Goal: Check status: Check status

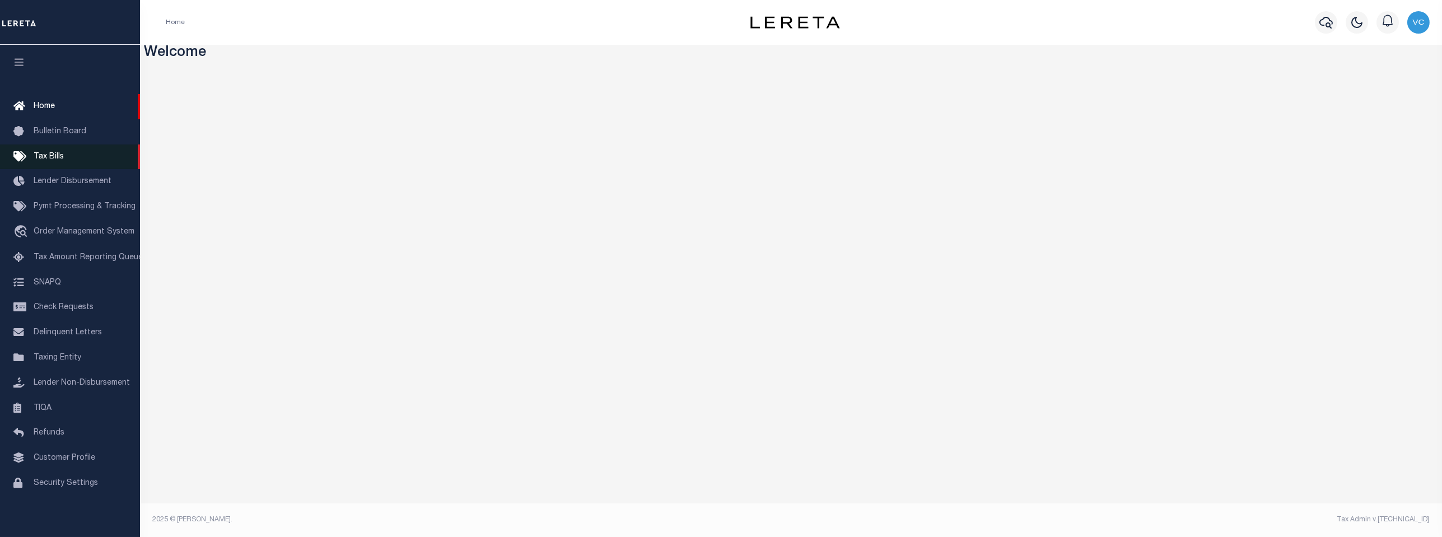
click at [57, 160] on span "Tax Bills" at bounding box center [49, 157] width 30 height 8
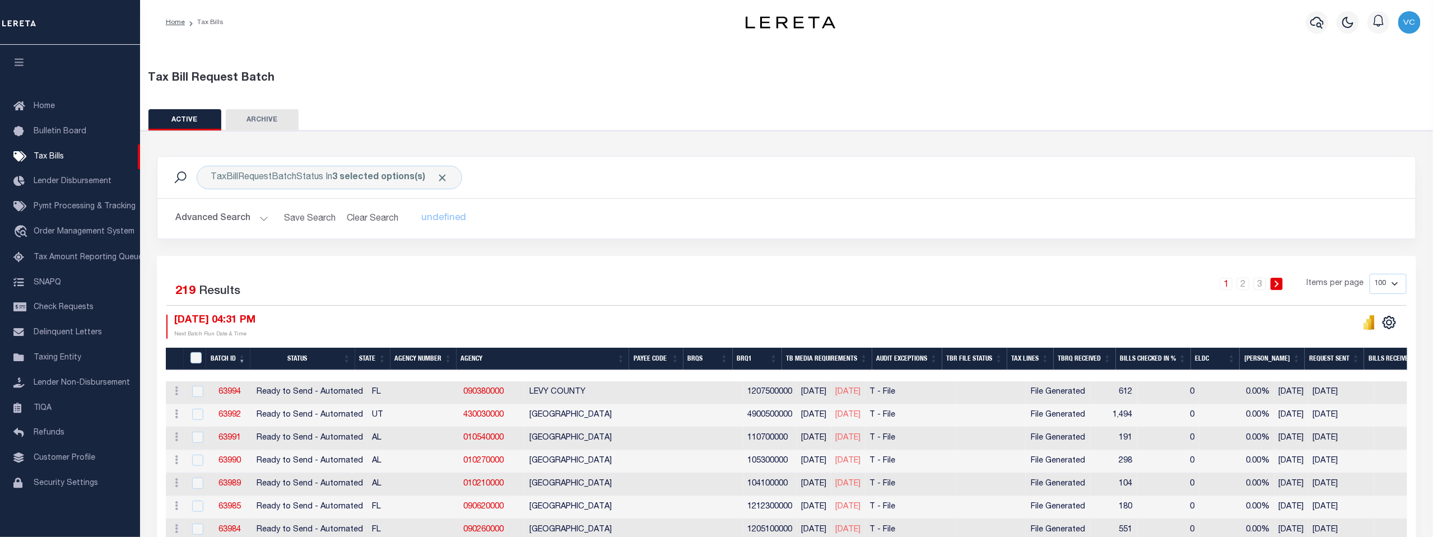
click at [260, 217] on button "Advanced Search" at bounding box center [221, 219] width 93 height 22
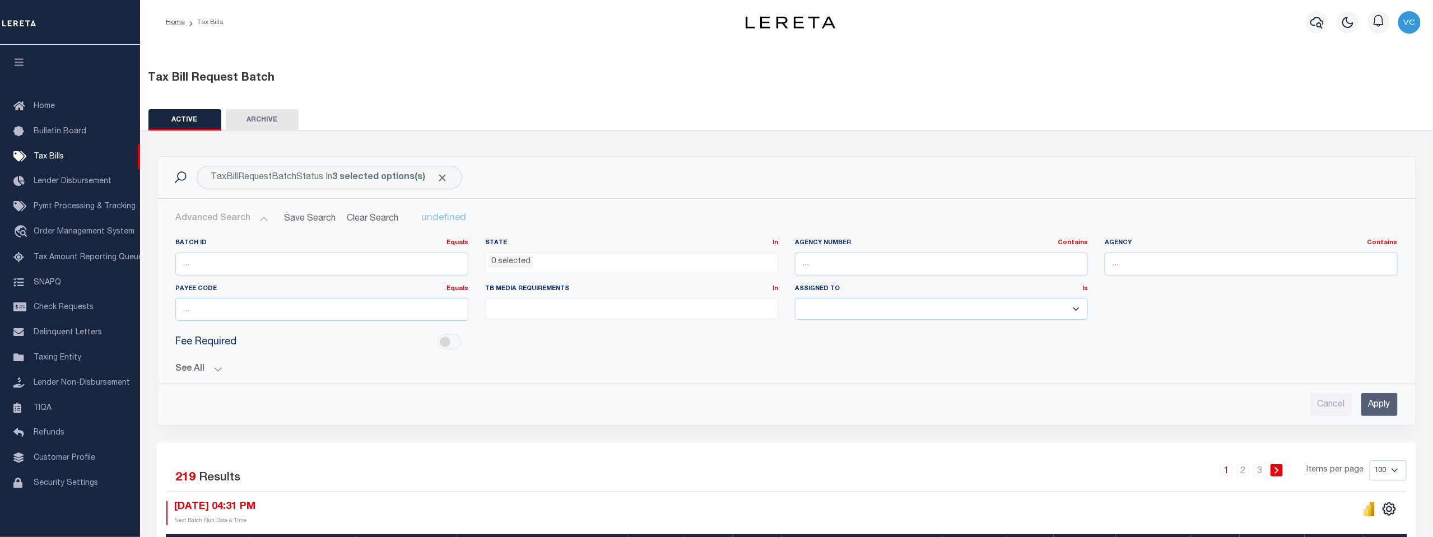
click at [215, 367] on button "See All" at bounding box center [786, 369] width 1222 height 11
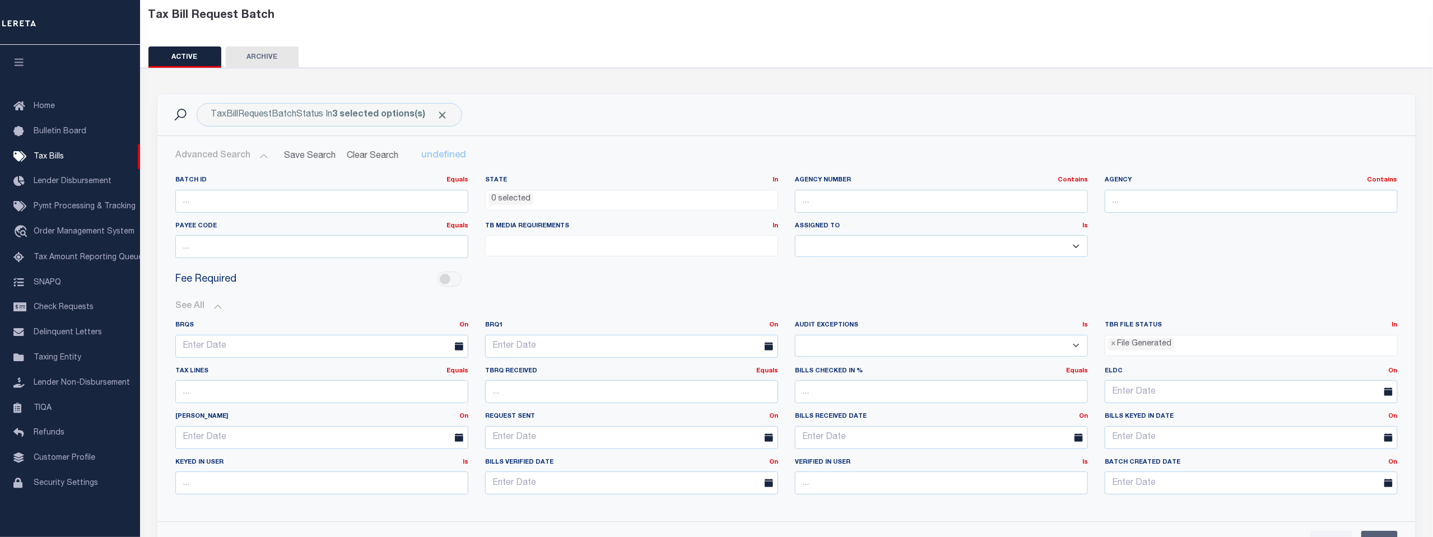
scroll to position [124, 0]
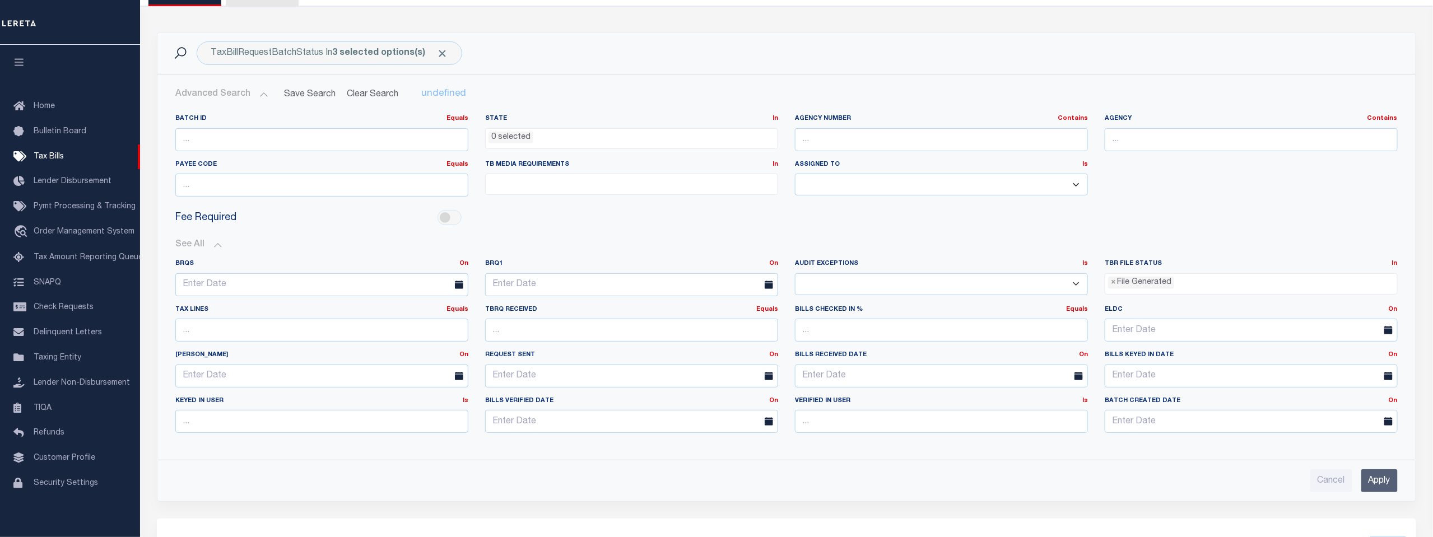
click at [1380, 478] on input "Apply" at bounding box center [1379, 480] width 36 height 23
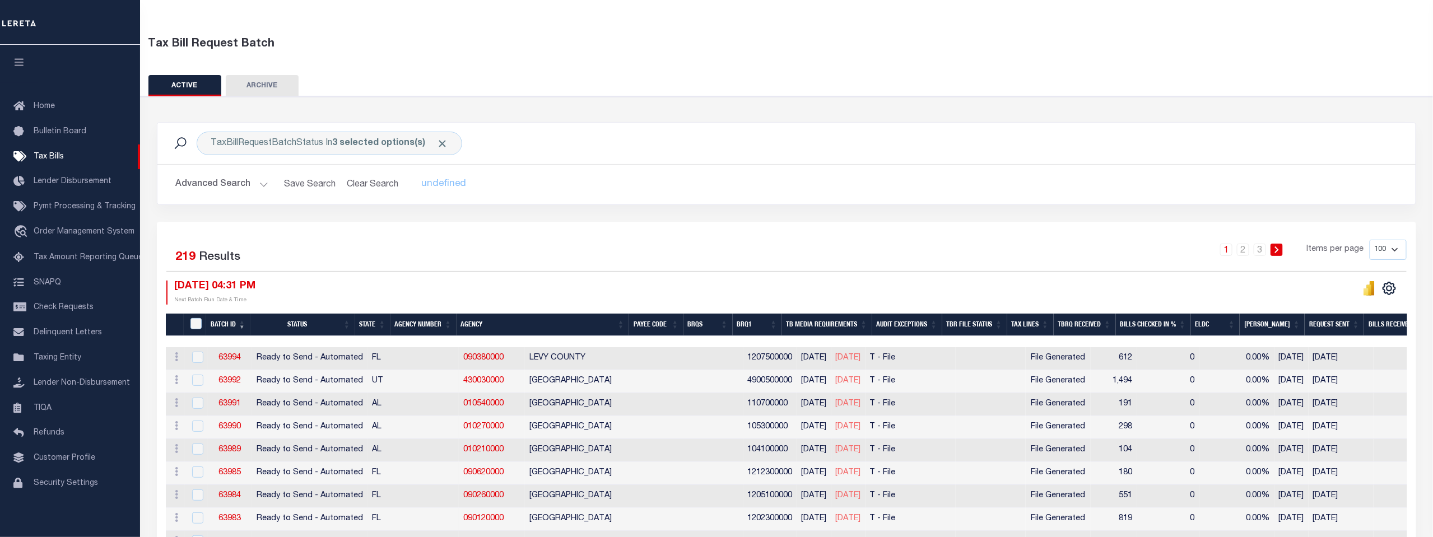
scroll to position [62, 0]
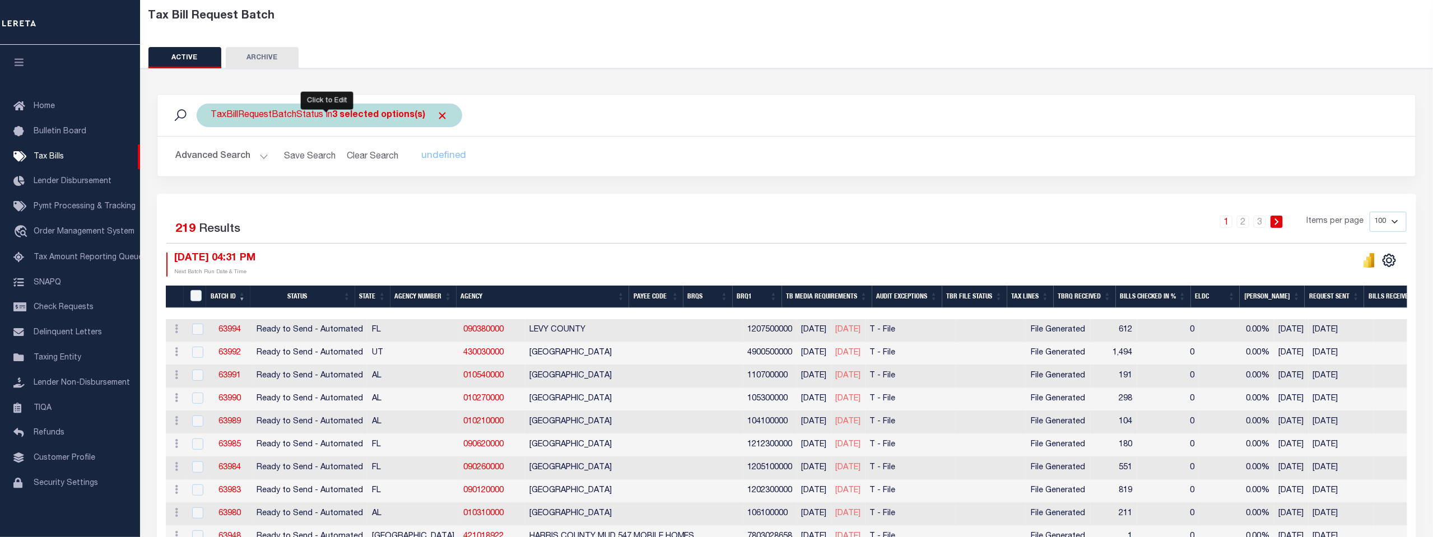
click at [334, 113] on b "3 selected options(s)" at bounding box center [378, 115] width 93 height 9
click at [217, 136] on li "3 selected" at bounding box center [236, 139] width 44 height 12
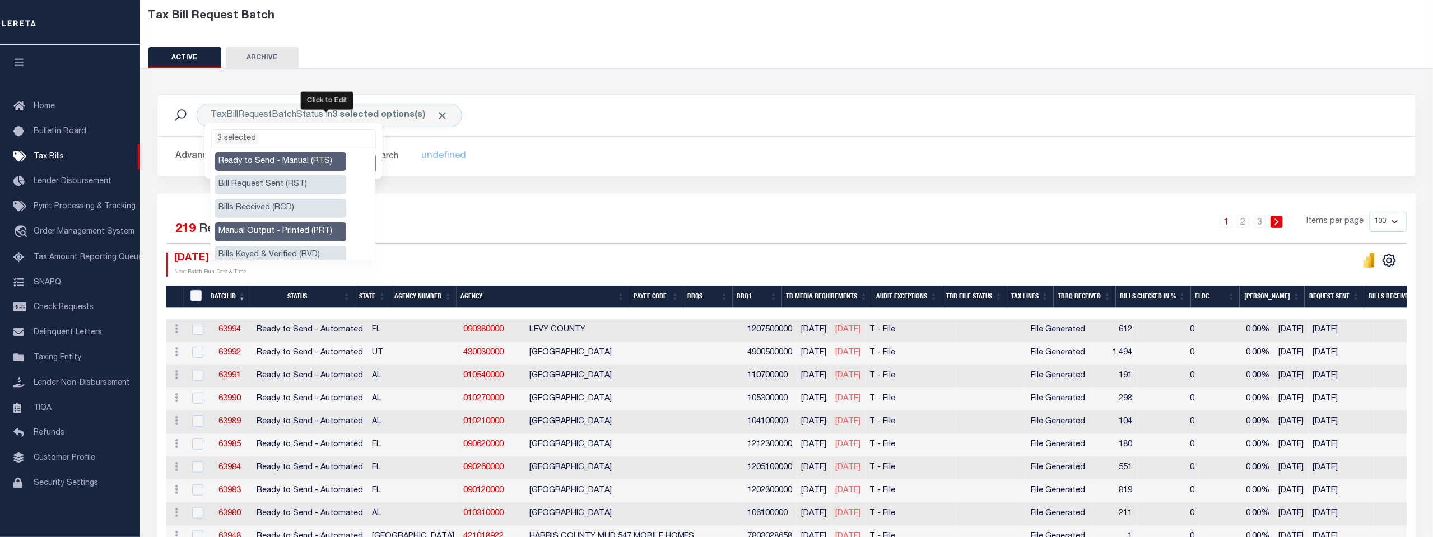
scroll to position [62, 0]
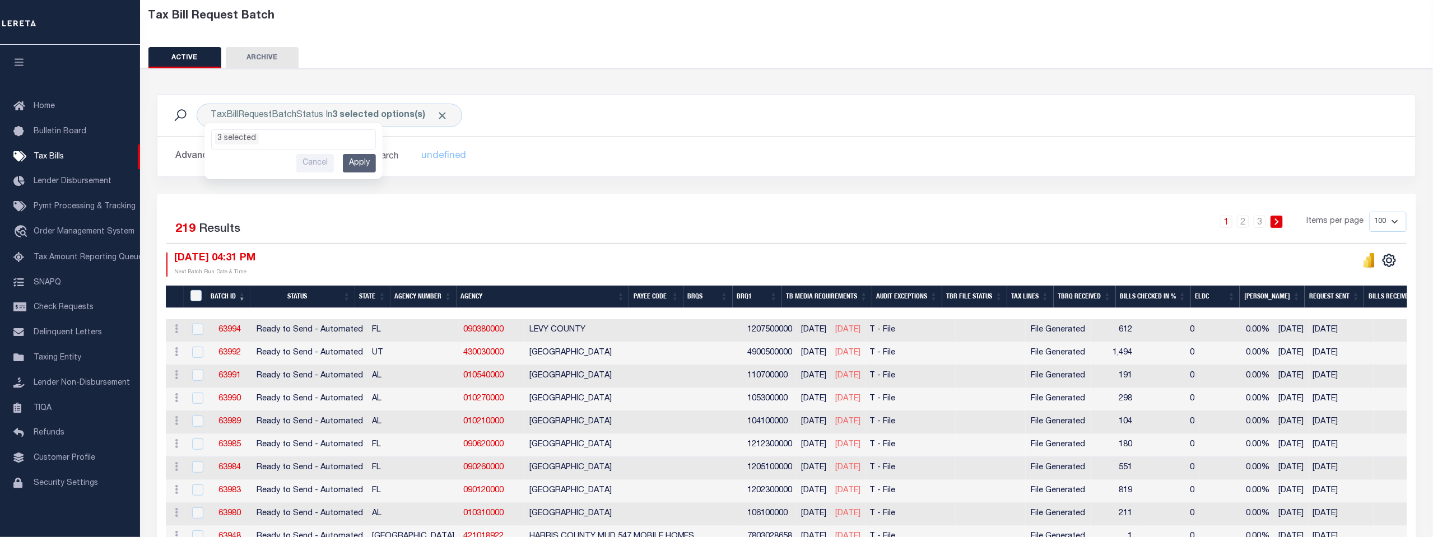
click at [625, 212] on div "1 2 3 Items per page 100 200 500 1000" at bounding box center [944, 226] width 926 height 29
click at [207, 158] on button "Advanced Search" at bounding box center [221, 157] width 93 height 22
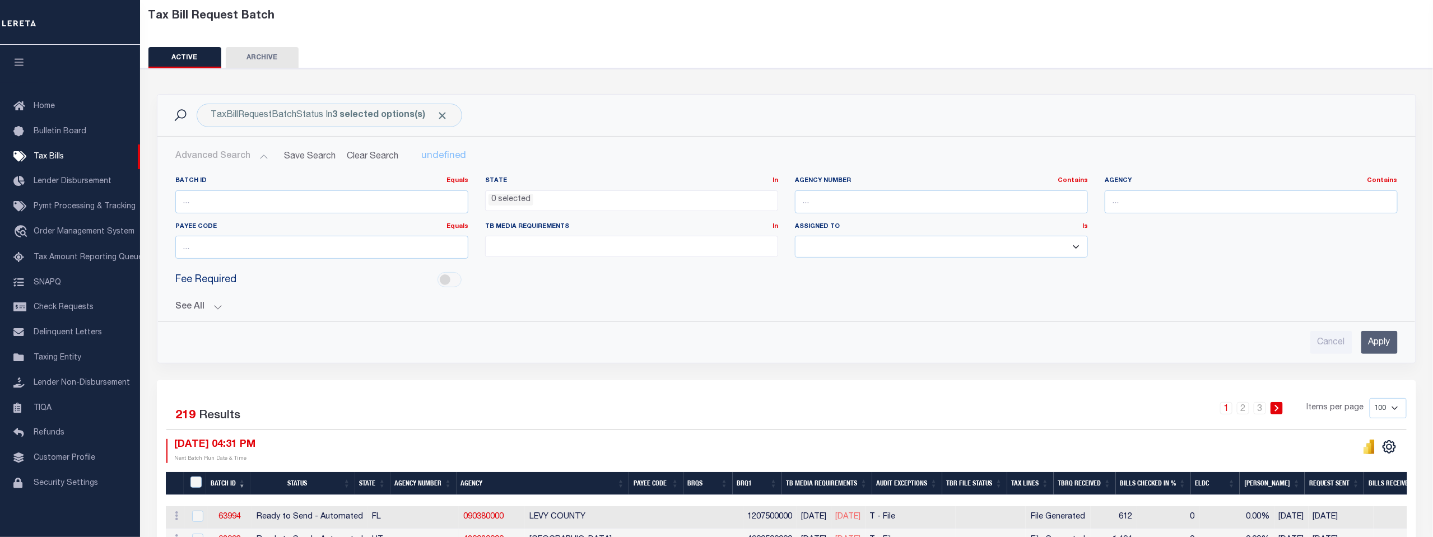
click at [192, 305] on button "See All" at bounding box center [786, 307] width 1222 height 11
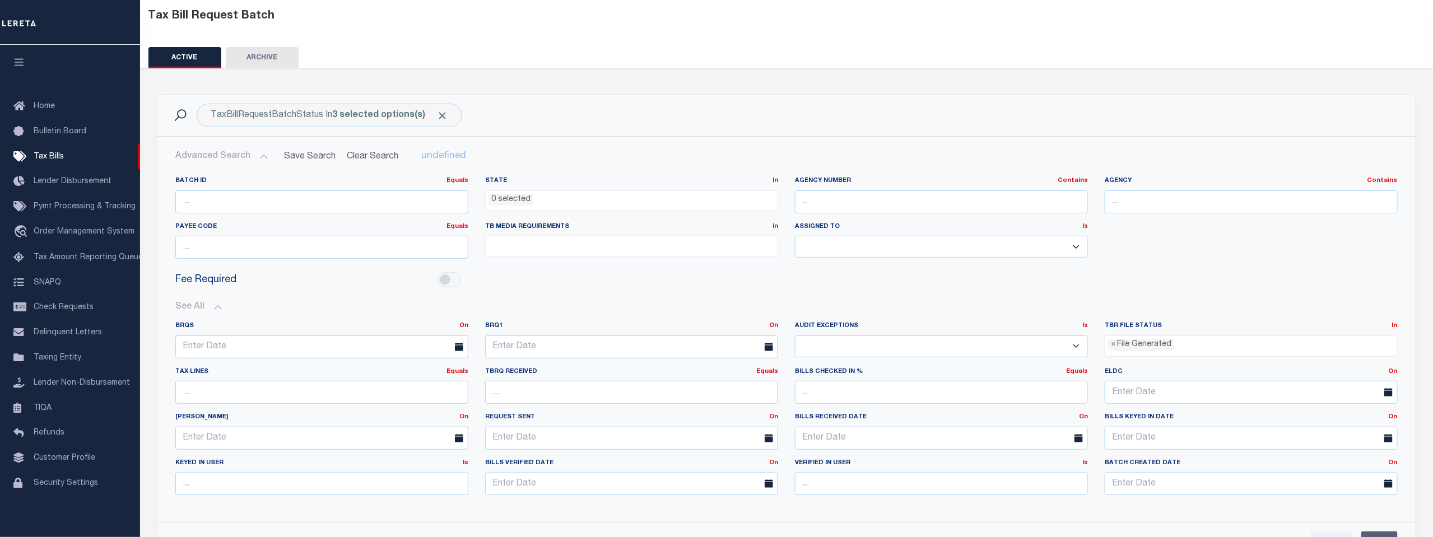
click at [1190, 341] on ul "× File Generated" at bounding box center [1251, 343] width 292 height 15
click at [1262, 260] on div "Batch ID Equals Equals Is Not Equal To Is Greater Than Is Less Than State In In…" at bounding box center [786, 221] width 1239 height 91
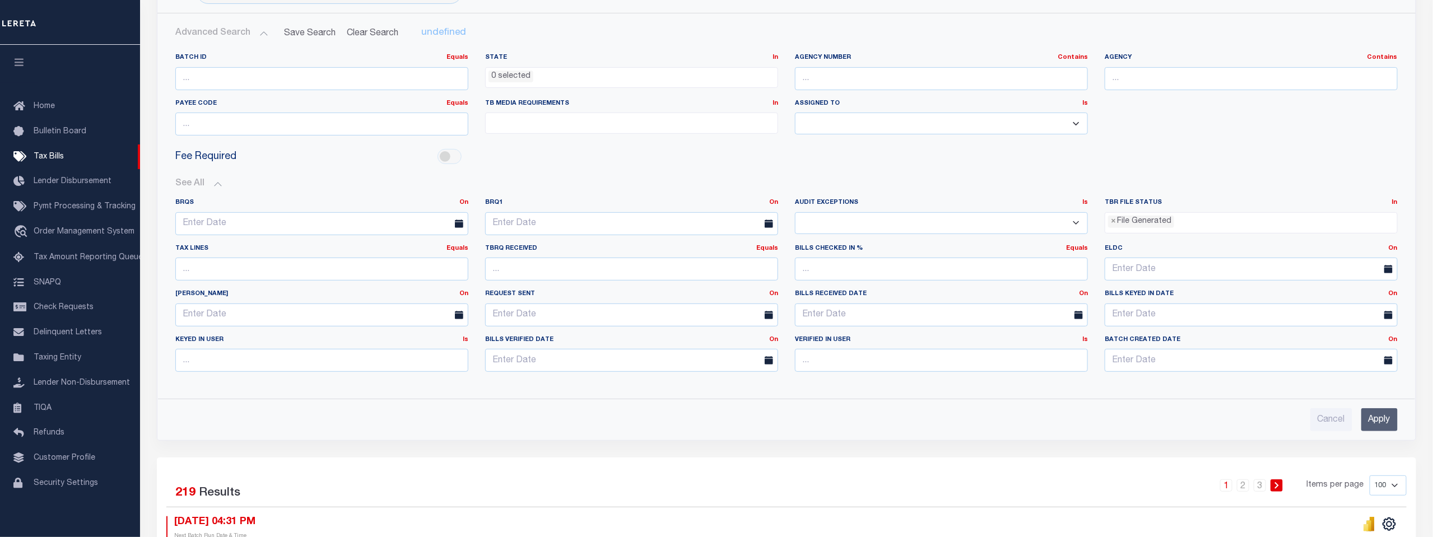
scroll to position [186, 0]
click at [1378, 416] on input "Apply" at bounding box center [1379, 418] width 36 height 23
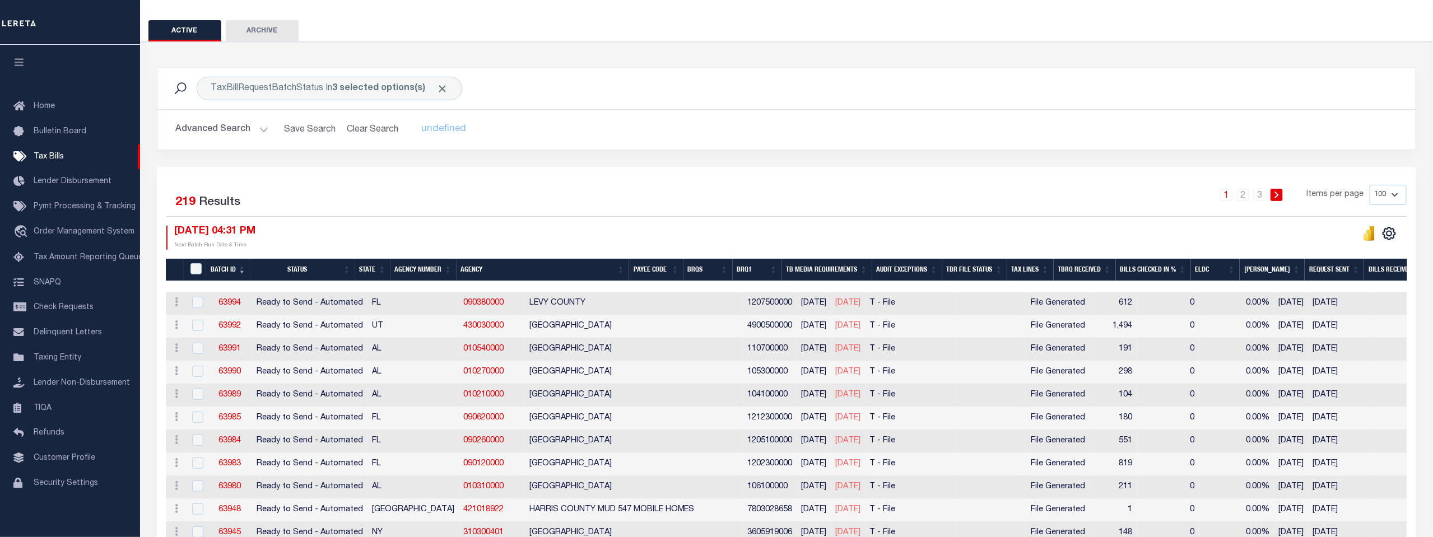
scroll to position [62, 0]
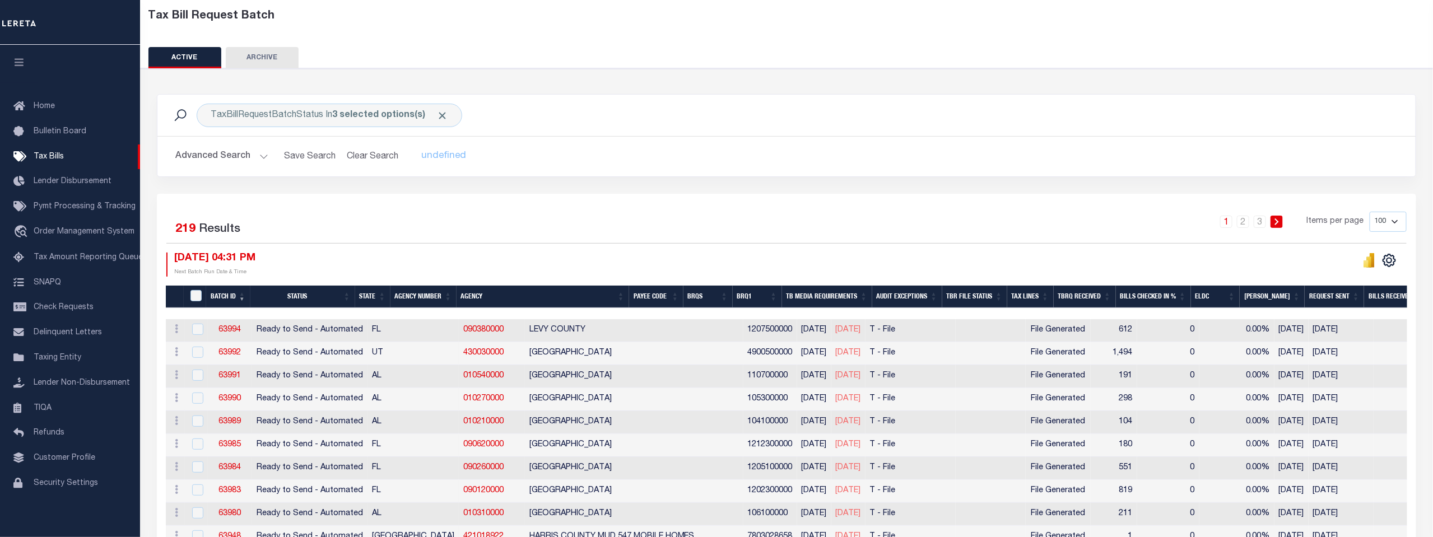
click at [260, 153] on button "Advanced Search" at bounding box center [221, 157] width 93 height 22
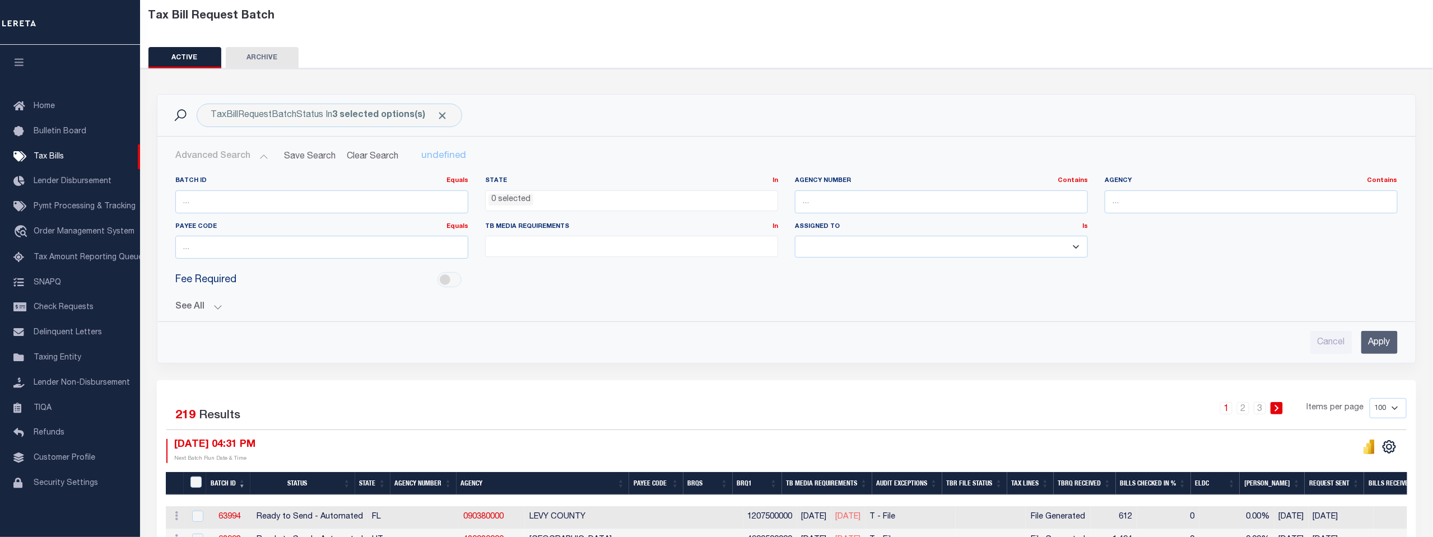
click at [1377, 341] on input "Apply" at bounding box center [1379, 342] width 36 height 23
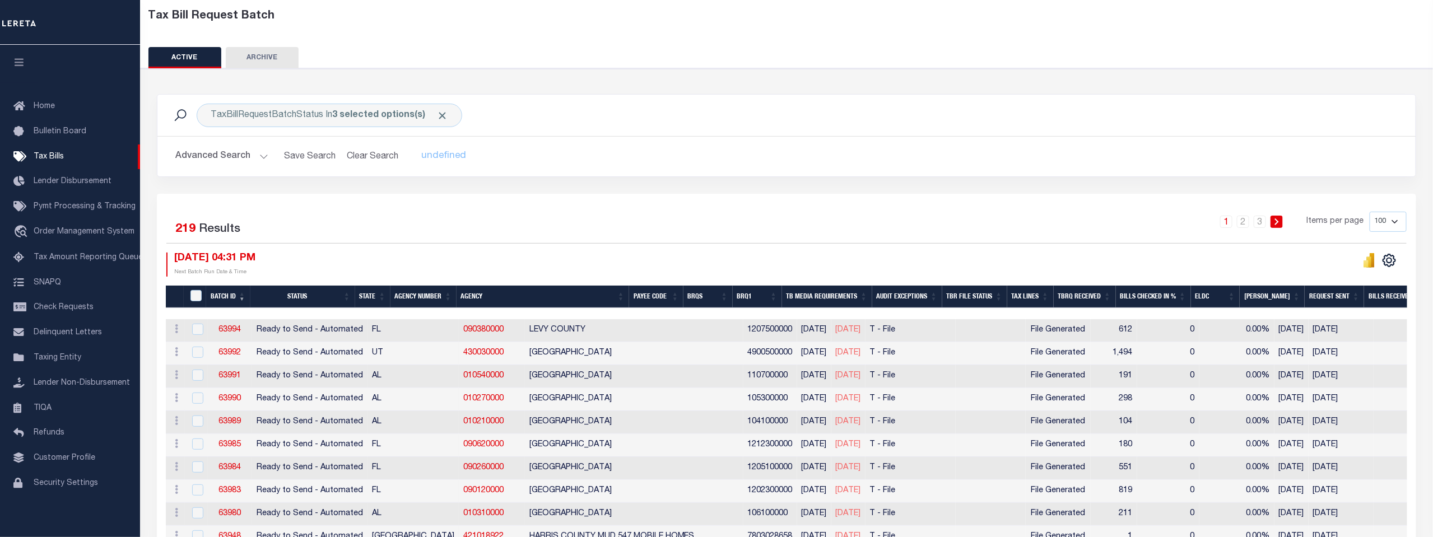
click at [420, 294] on th "Agency Number" at bounding box center [423, 297] width 66 height 23
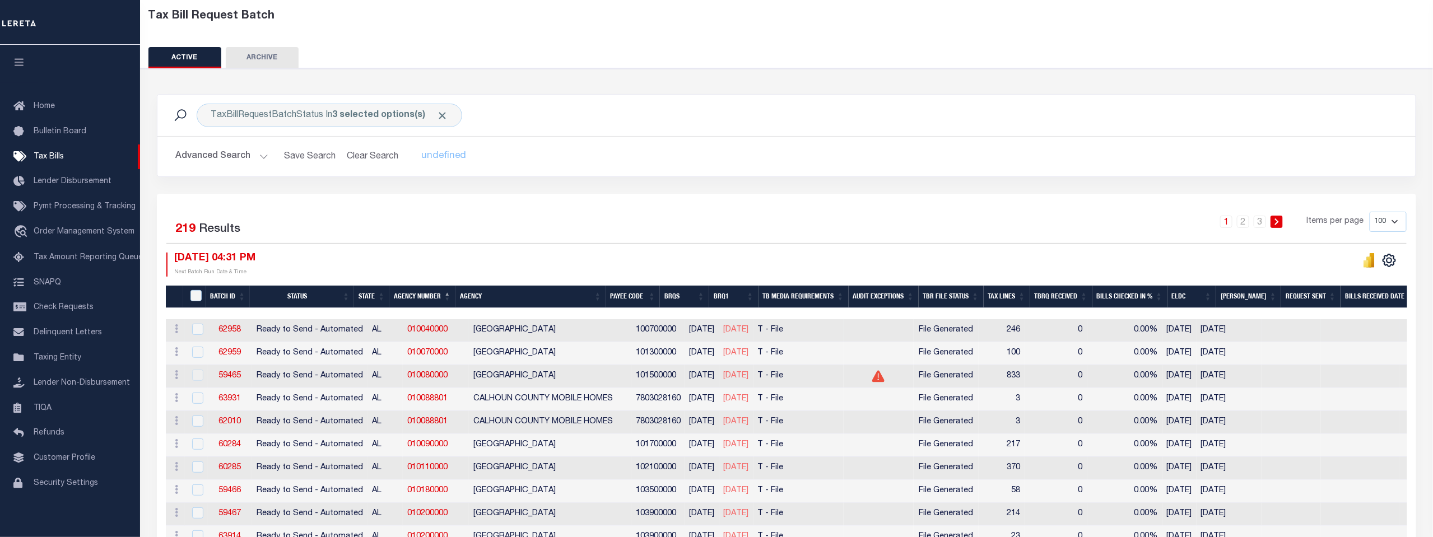
scroll to position [124, 0]
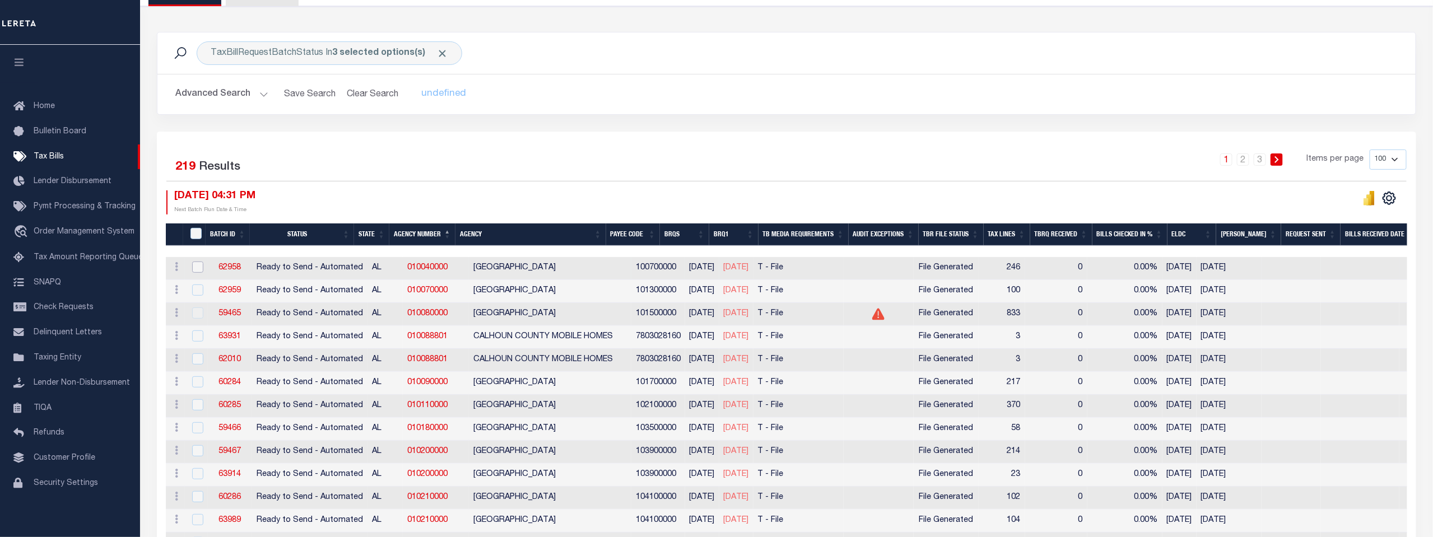
click at [198, 267] on input "checkbox" at bounding box center [197, 267] width 11 height 11
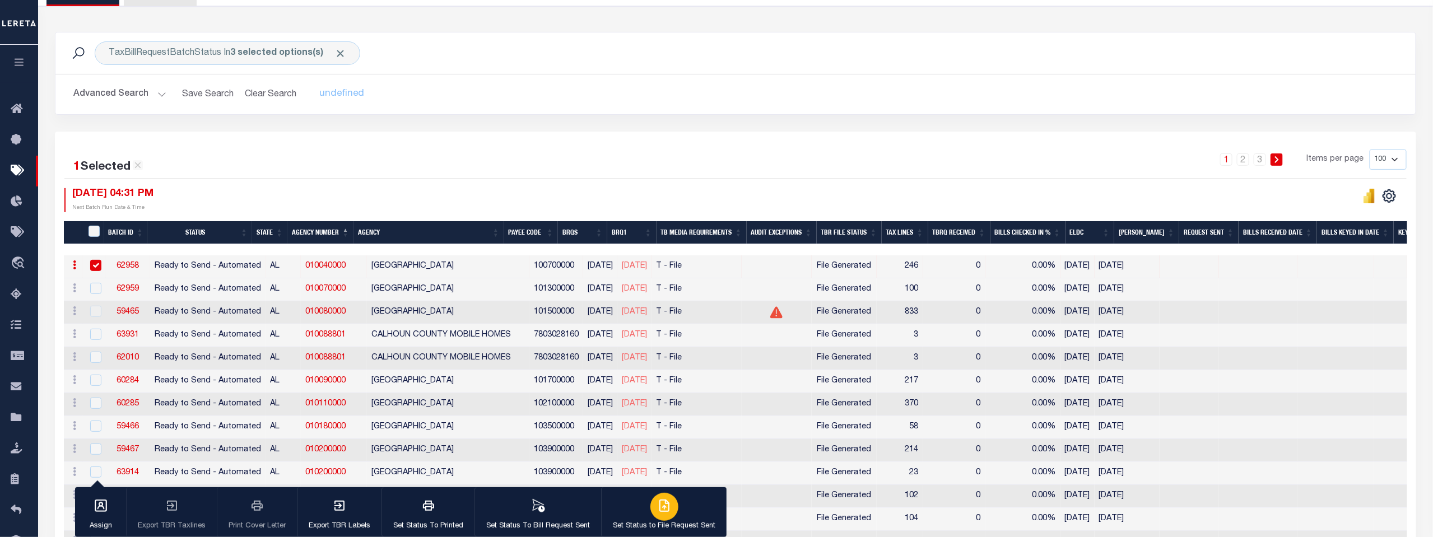
click at [657, 511] on icon "button" at bounding box center [663, 505] width 13 height 13
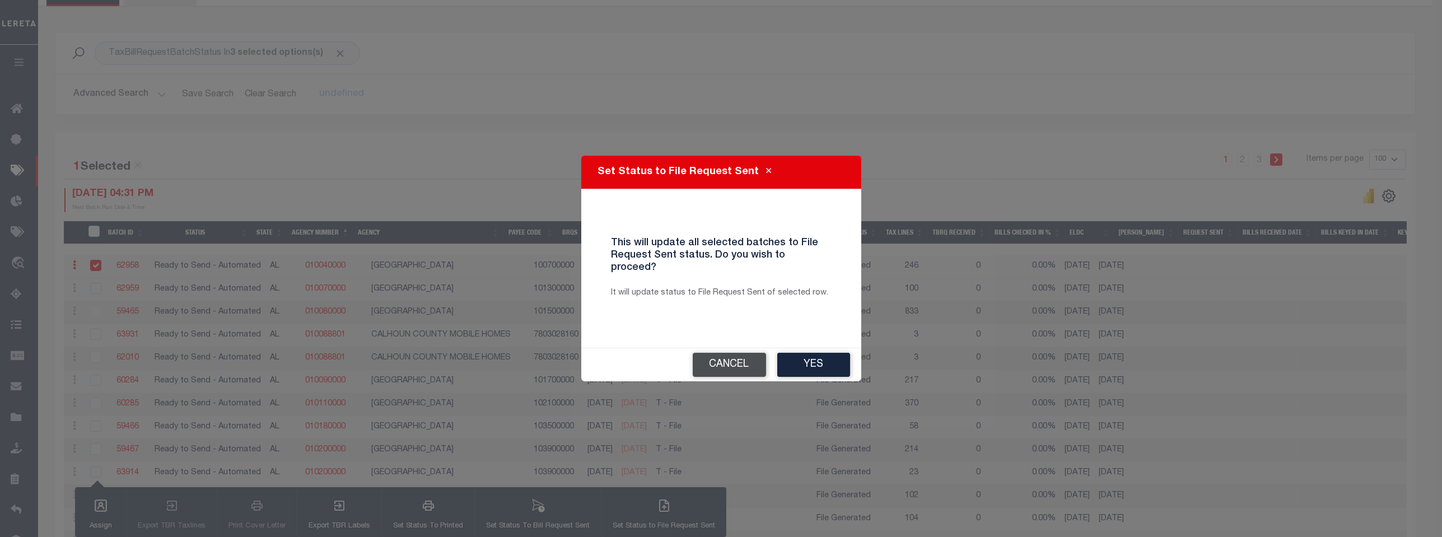
click at [722, 354] on button "Cancel" at bounding box center [729, 365] width 73 height 24
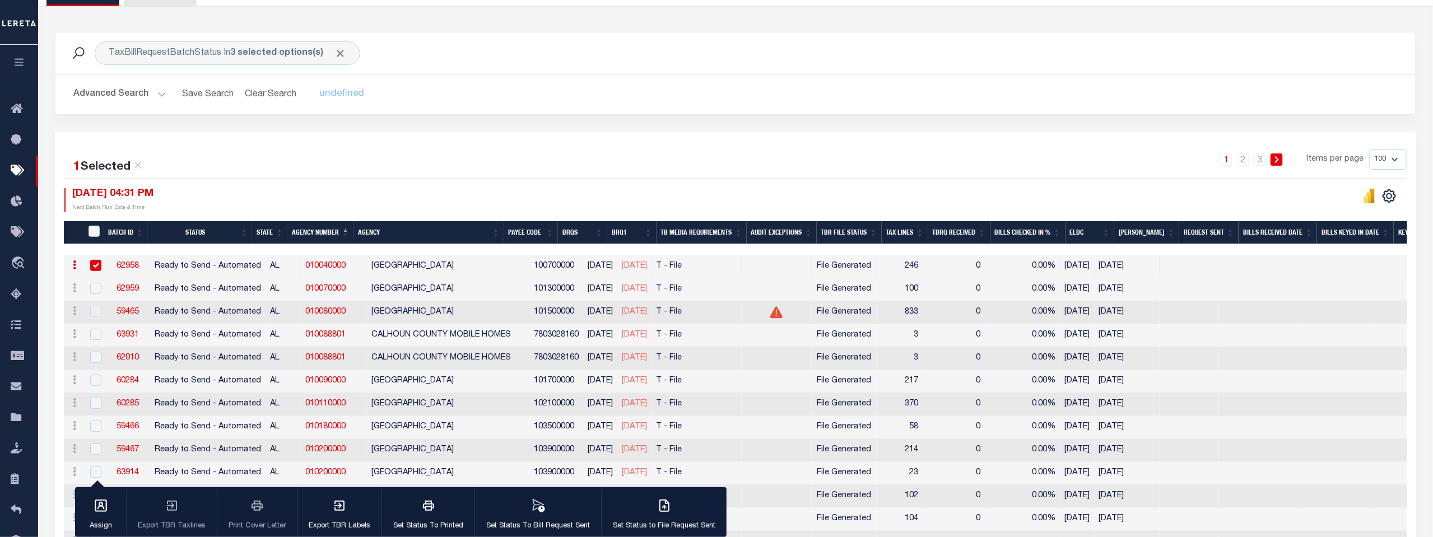
click at [93, 264] on input "checkbox" at bounding box center [95, 265] width 11 height 11
checkbox input "false"
